Goal: Task Accomplishment & Management: Manage account settings

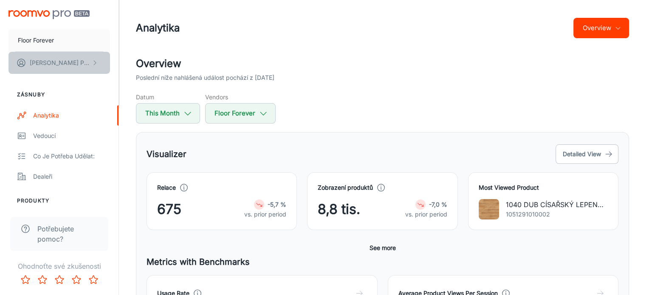
click at [85, 61] on button "[PERSON_NAME]" at bounding box center [58, 63] width 101 height 22
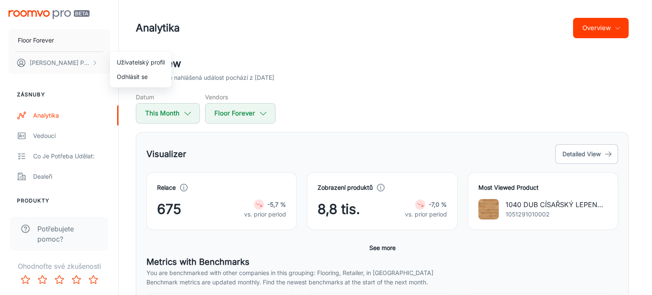
click at [129, 60] on li "Uživatelský profil" at bounding box center [141, 62] width 62 height 14
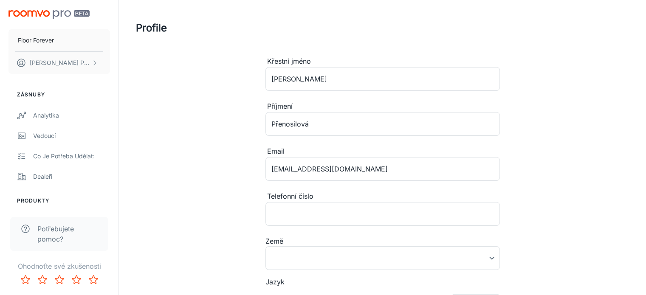
type input "[GEOGRAPHIC_DATA]"
click at [93, 59] on icon "scrollable content" at bounding box center [94, 62] width 7 height 7
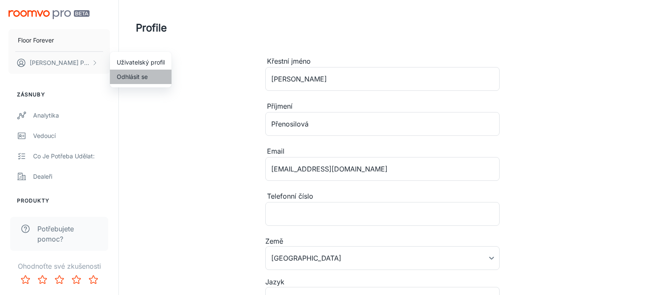
click at [134, 77] on li "Odhlásit se" at bounding box center [141, 77] width 62 height 14
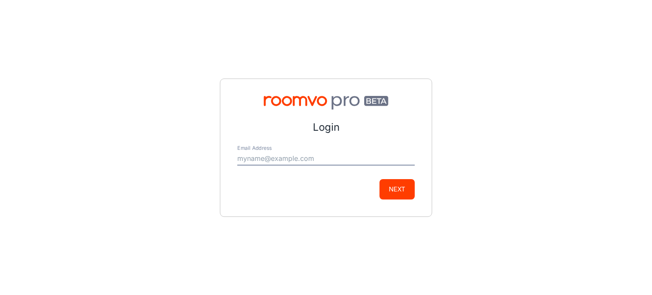
click at [333, 163] on input "Email Address" at bounding box center [325, 159] width 177 height 14
type input "[EMAIL_ADDRESS][DOMAIN_NAME]"
click at [402, 189] on button "Next" at bounding box center [397, 189] width 35 height 20
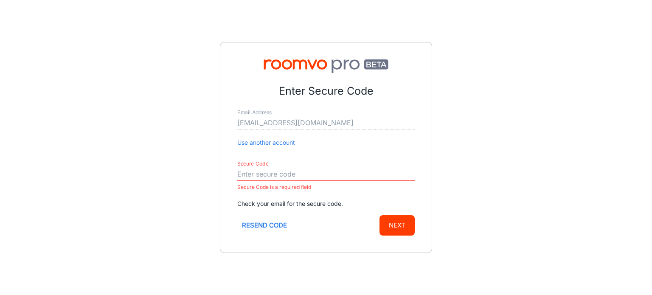
paste input "563997"
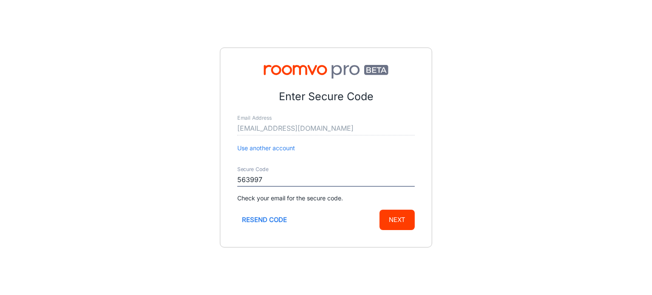
type input "563997"
click at [391, 216] on button "Next" at bounding box center [397, 220] width 35 height 20
